Goal: Find specific page/section: Find specific page/section

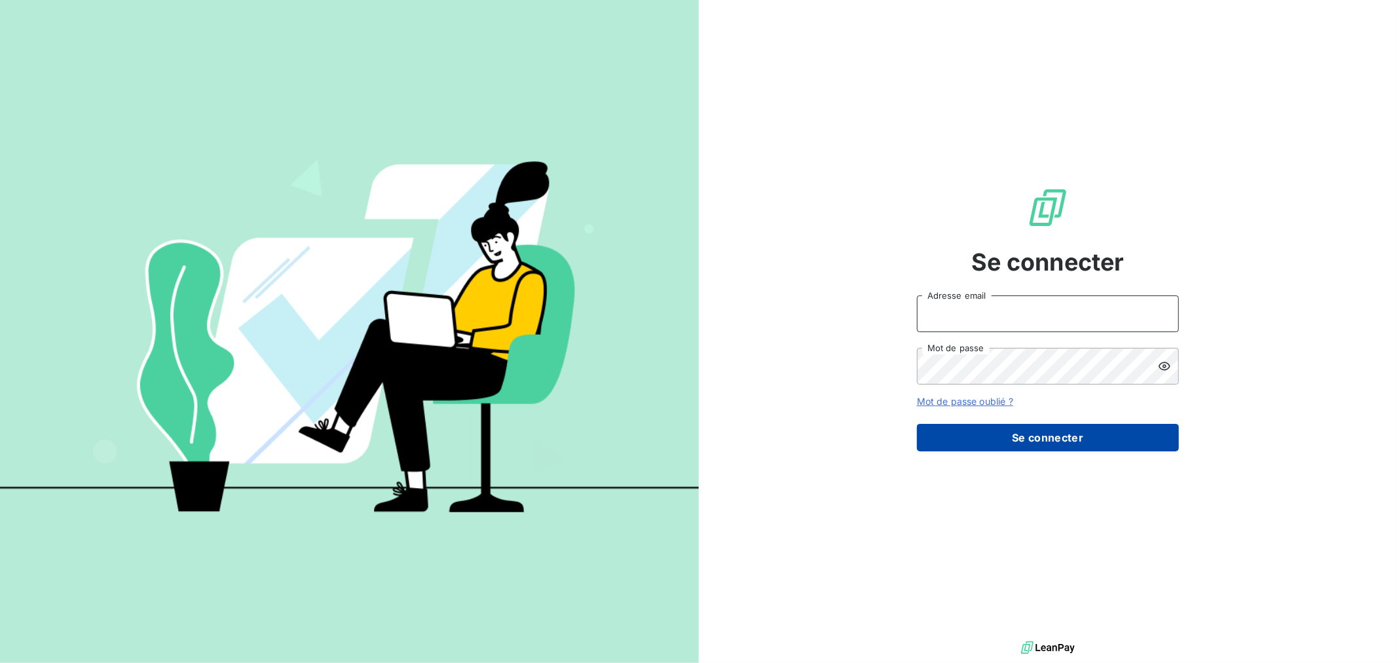
type input "chinon@litov-oenologie.fr"
click at [1104, 429] on button "Se connecter" at bounding box center [1048, 437] width 262 height 27
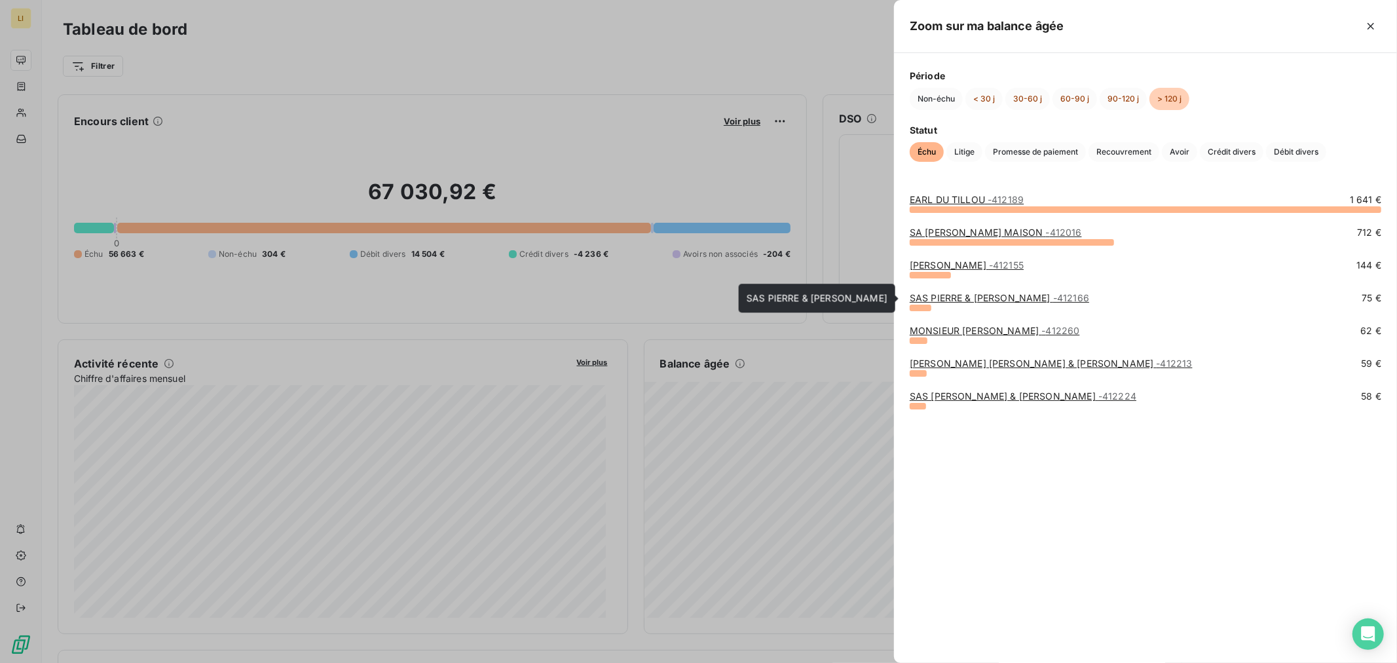
click at [1010, 297] on link "SAS PIERRE & BERTRAND COULY - 412166" at bounding box center [998, 297] width 179 height 11
click at [939, 198] on link "[PERSON_NAME] DU [PERSON_NAME] - 412189" at bounding box center [966, 199] width 114 height 11
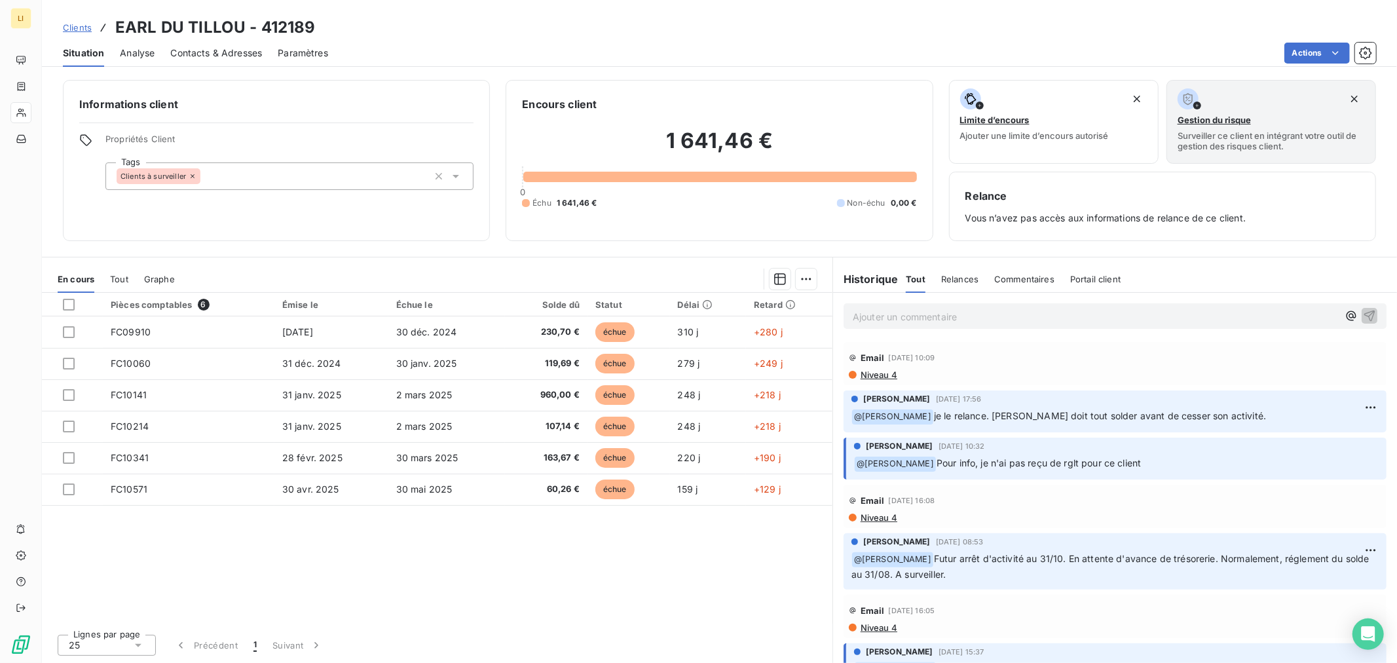
drag, startPoint x: 856, startPoint y: 230, endPoint x: 894, endPoint y: 232, distance: 38.0
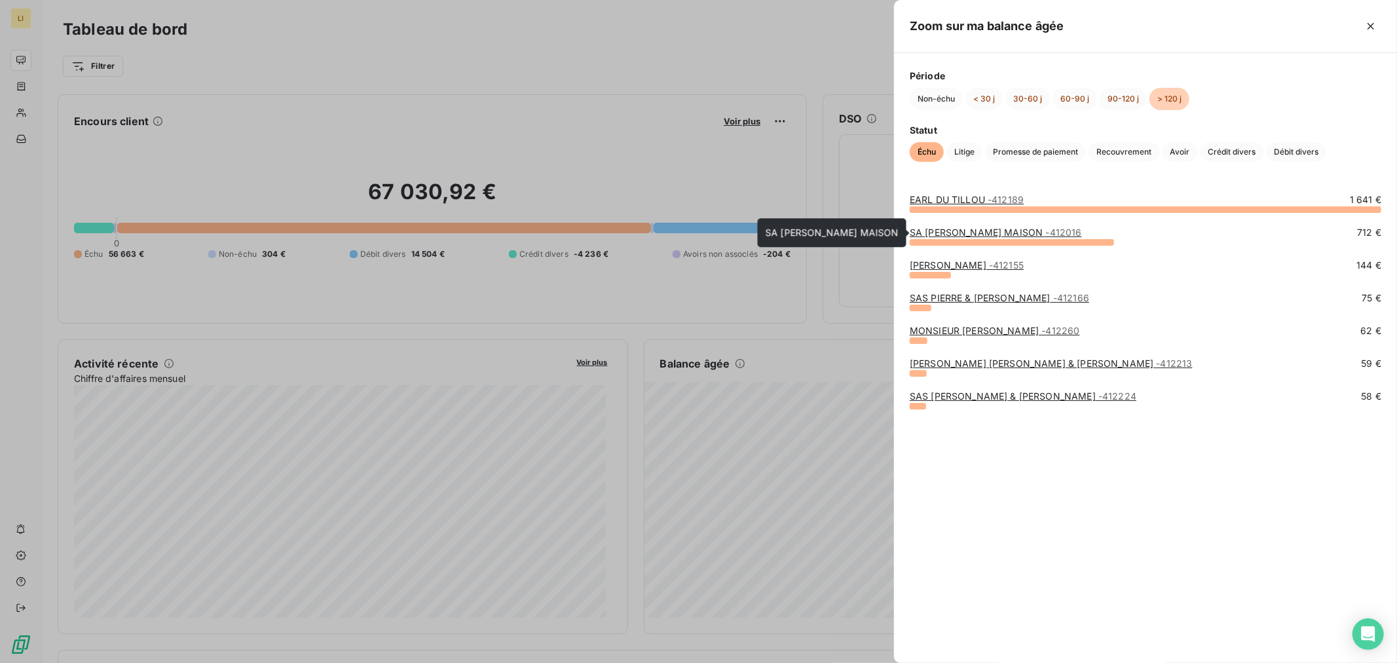
click at [936, 228] on link "SA COULY DUTHEIL MAISON - 412016" at bounding box center [995, 232] width 172 height 11
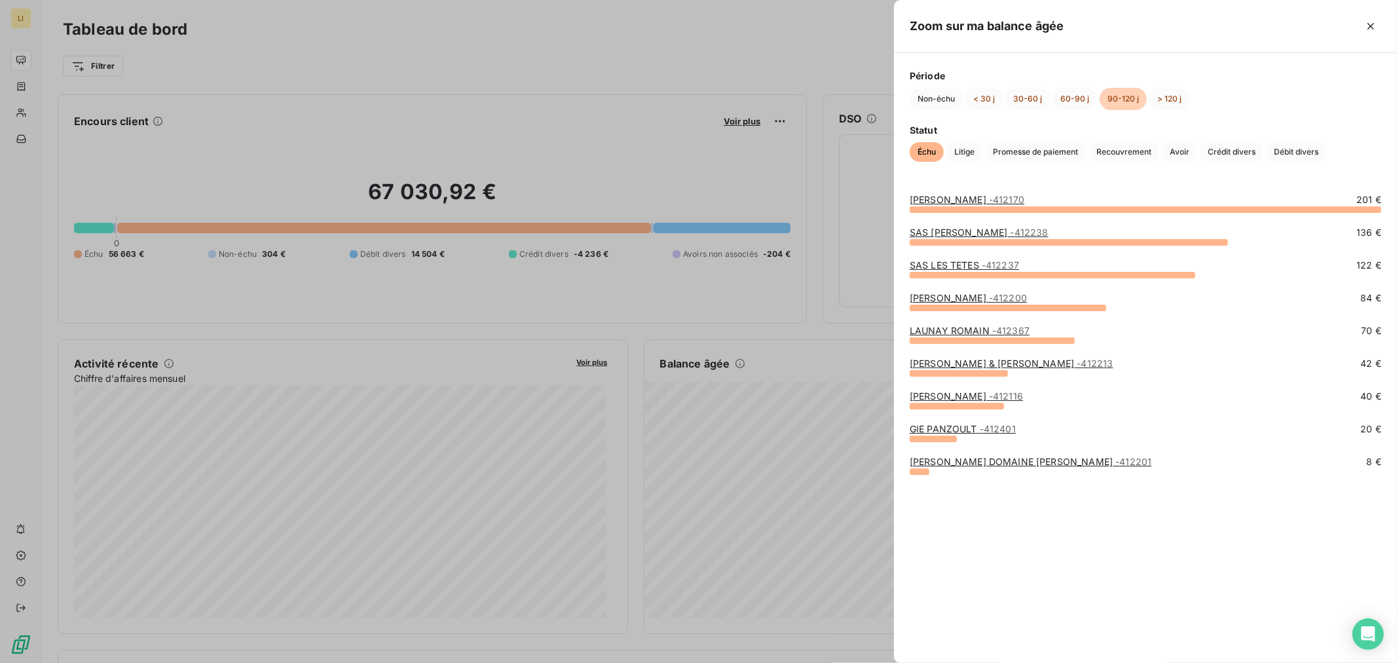
click at [922, 456] on link "[PERSON_NAME] DOMAINE [PERSON_NAME] - 412201" at bounding box center [1030, 461] width 242 height 11
click at [946, 427] on link "GIE PANZOULT - 412401" at bounding box center [962, 428] width 106 height 11
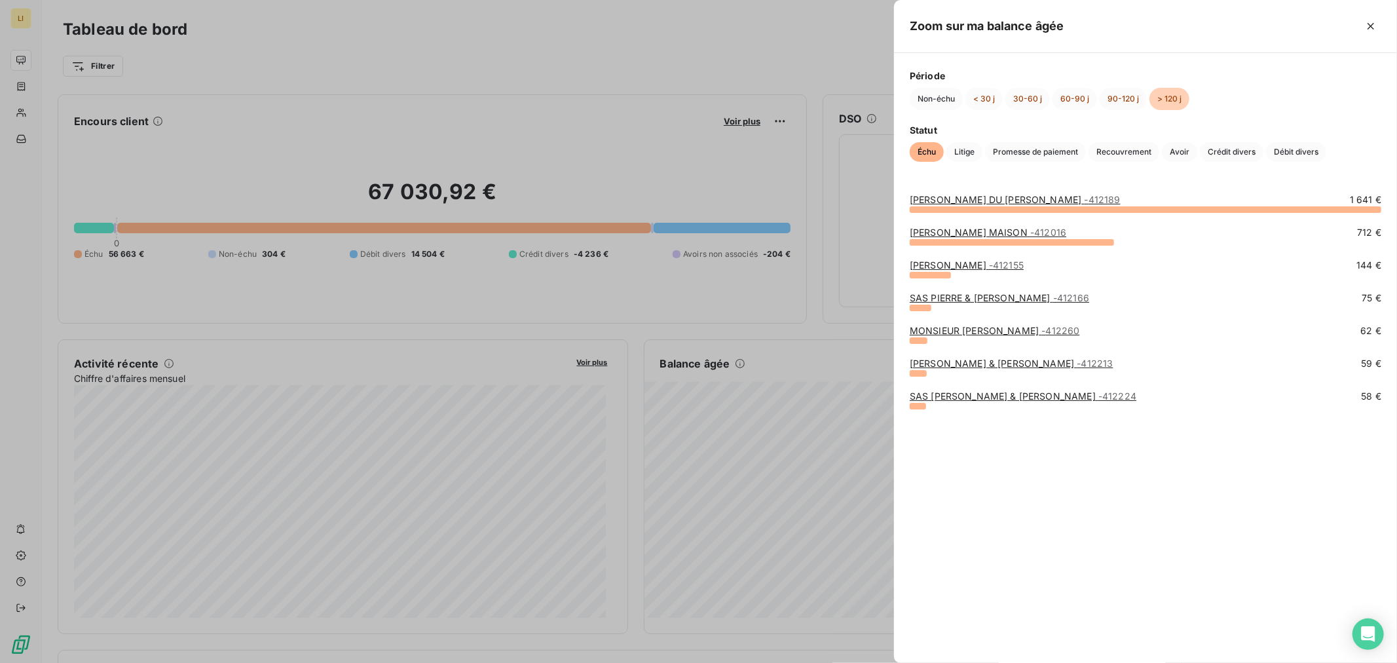
click at [983, 336] on div "MONSIEUR [PERSON_NAME] - 412260" at bounding box center [994, 330] width 170 height 13
click at [983, 335] on link "MONSIEUR [PERSON_NAME] - 412260" at bounding box center [994, 330] width 170 height 11
click at [944, 201] on link "[PERSON_NAME] DU [PERSON_NAME] - 412189" at bounding box center [1014, 199] width 211 height 11
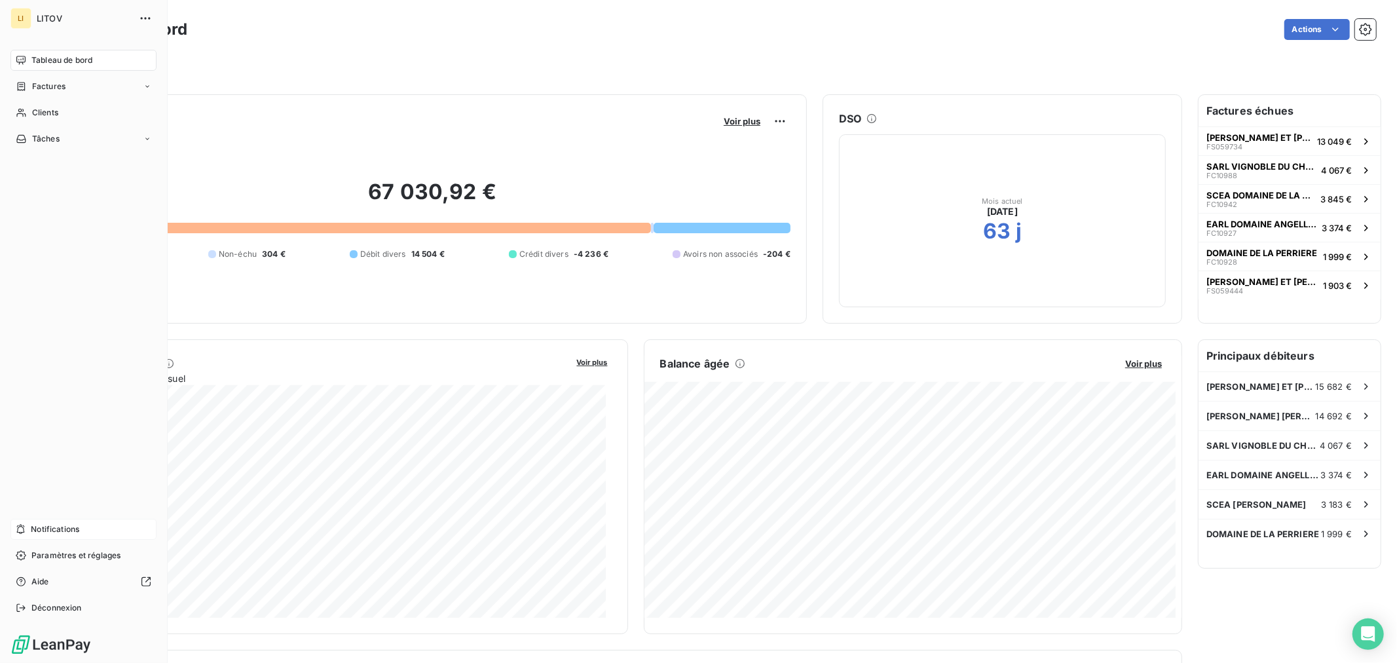
click at [29, 528] on div "Notifications" at bounding box center [83, 529] width 146 height 21
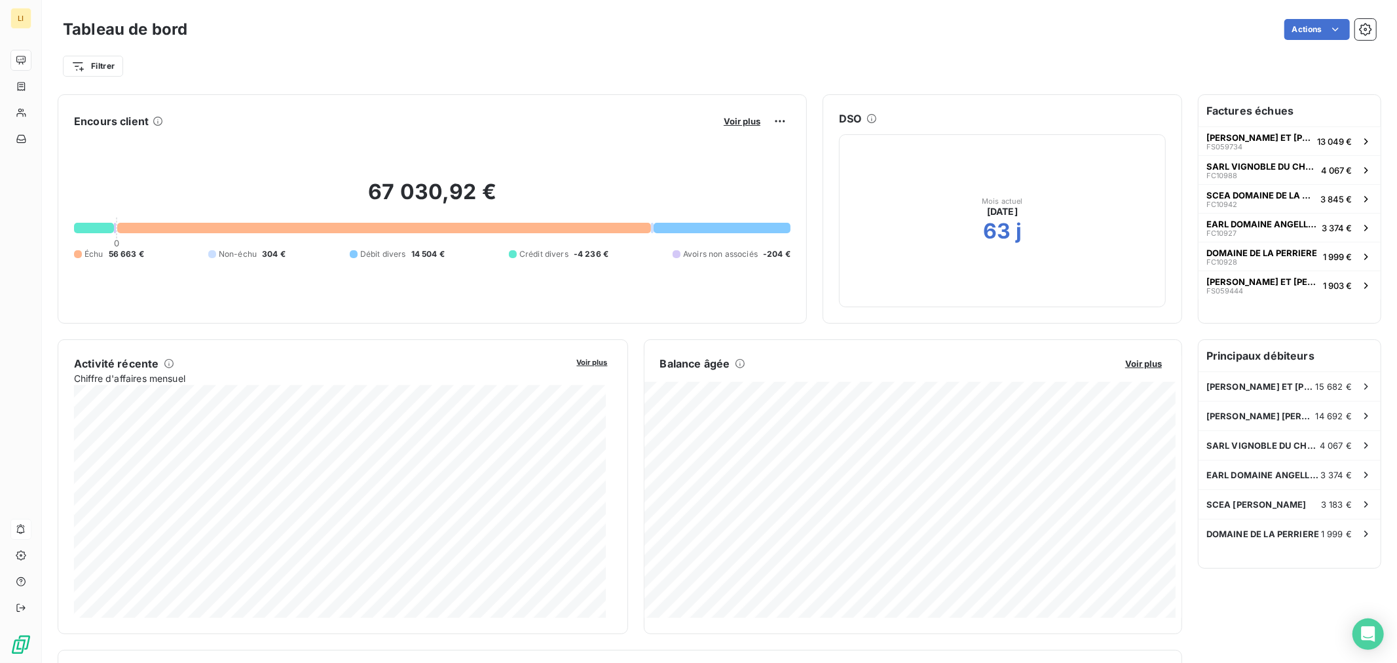
click at [473, 56] on div "Filtrer" at bounding box center [719, 66] width 1313 height 25
